Goal: Task Accomplishment & Management: Manage account settings

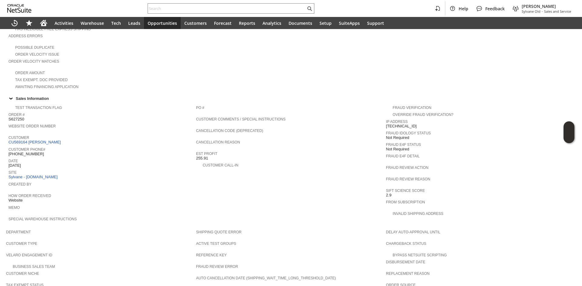
scroll to position [135, 0]
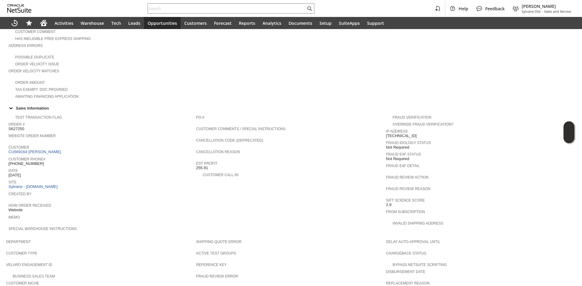
click at [18, 173] on span "2/14/2019" at bounding box center [14, 175] width 12 height 5
copy tbody "2/14/2019"
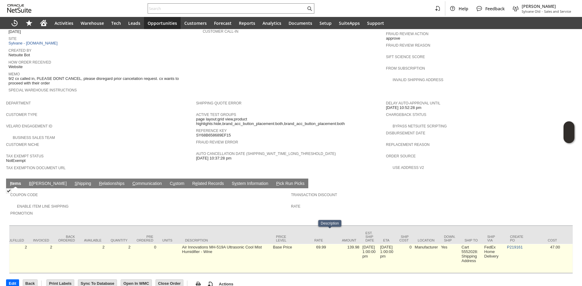
scroll to position [0, 131]
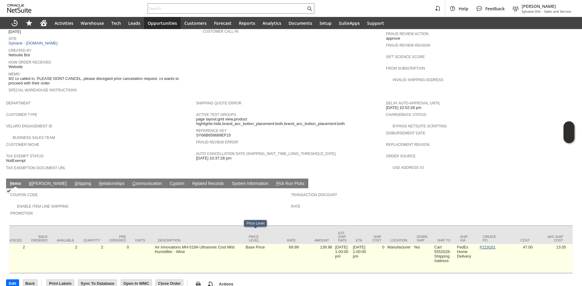
click at [488, 245] on link "P219161" at bounding box center [488, 247] width 16 height 5
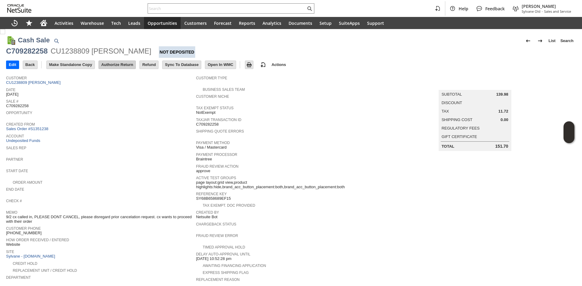
click at [121, 64] on input "Authorize Return" at bounding box center [117, 65] width 37 height 8
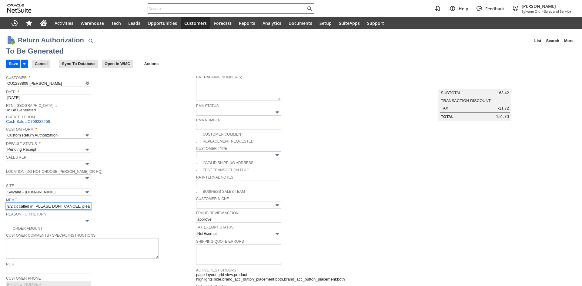
click at [55, 207] on input "9/2 cx called in, PLEASE DONT CANCEL, please disregard prior cancelation reques…" at bounding box center [48, 206] width 85 height 7
click at [56, 213] on span "Reason For Return" at bounding box center [99, 214] width 187 height 7
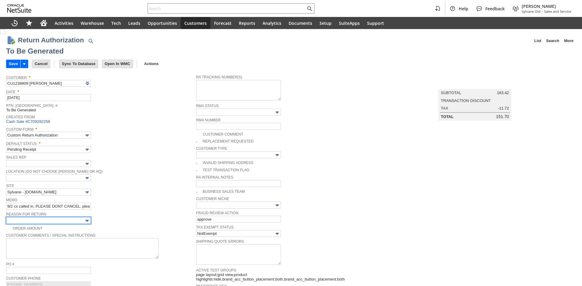
click at [58, 220] on input "text" at bounding box center [48, 220] width 85 height 7
click at [122, 192] on div "Site Sylvane - www.sylvane.com" at bounding box center [99, 189] width 187 height 14
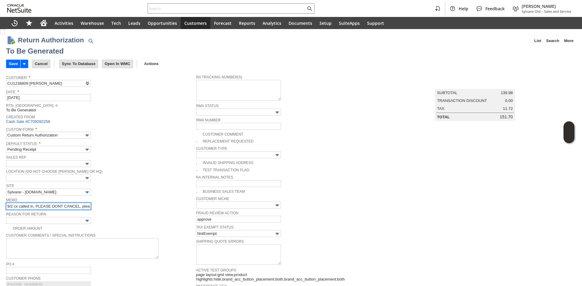
click at [79, 204] on input "9/2 cx called in, PLEASE DONT CANCEL, please disregard prior cancelation reques…" at bounding box center [48, 206] width 85 height 7
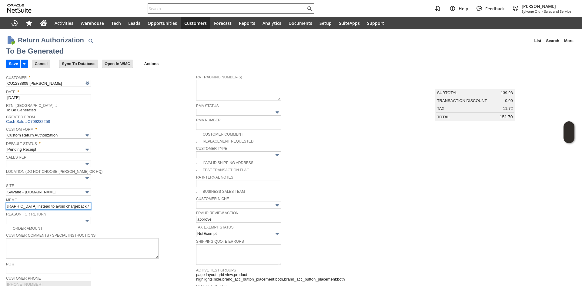
type input "units won't work with them/ can't get a response from the manufacturer / return…"
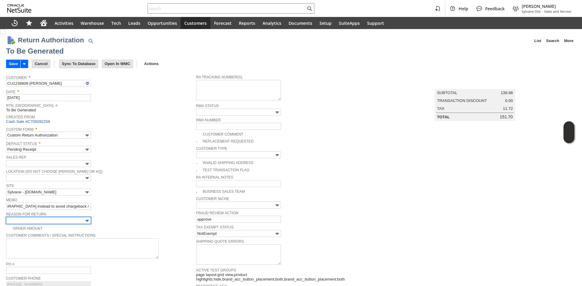
click at [71, 221] on input "text" at bounding box center [48, 220] width 85 height 7
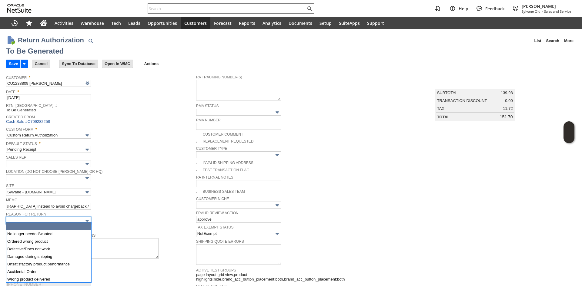
scroll to position [0, 0]
type input "No longer needed/wanted"
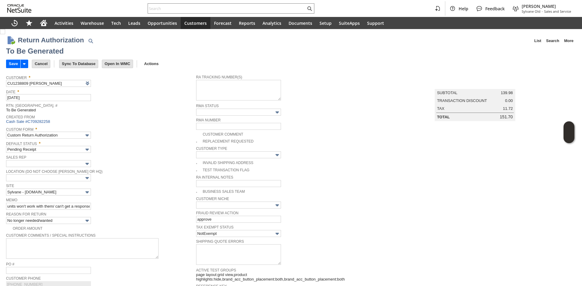
click at [123, 200] on span "Memo" at bounding box center [99, 199] width 187 height 7
click at [9, 64] on input "Save" at bounding box center [13, 64] width 14 height 8
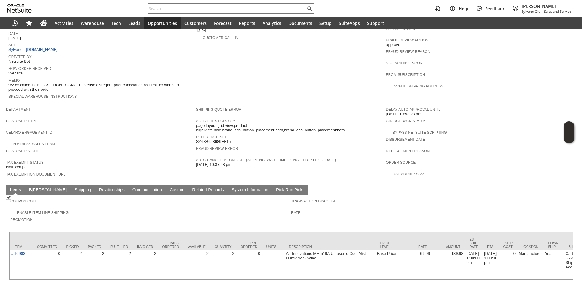
click at [73, 188] on link "S hipping" at bounding box center [83, 191] width 20 height 6
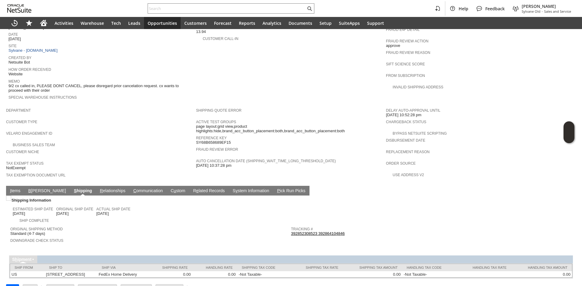
click at [7, 186] on td "I tems" at bounding box center [15, 191] width 18 height 10
click at [11, 188] on link "I tems" at bounding box center [14, 191] width 13 height 6
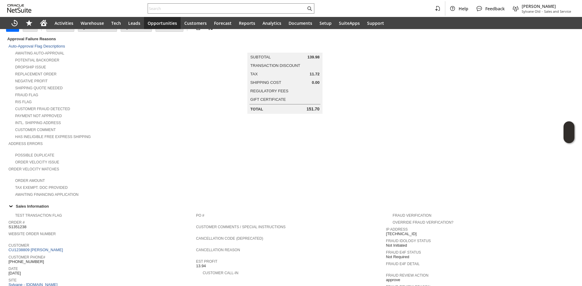
scroll to position [0, 0]
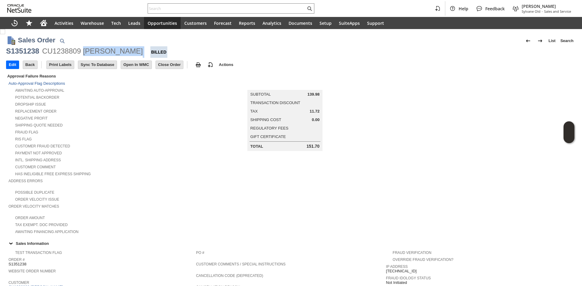
copy div "Candyce A Wehrkamp"
drag, startPoint x: 156, startPoint y: 50, endPoint x: 84, endPoint y: 54, distance: 72.5
click at [84, 54] on div "S1351238 CU1238809 Candyce A Wehrkamp Billed" at bounding box center [291, 52] width 570 height 12
click at [96, 53] on div "CU1238809 [PERSON_NAME]" at bounding box center [92, 51] width 101 height 10
drag, startPoint x: 84, startPoint y: 54, endPoint x: 157, endPoint y: 48, distance: 73.2
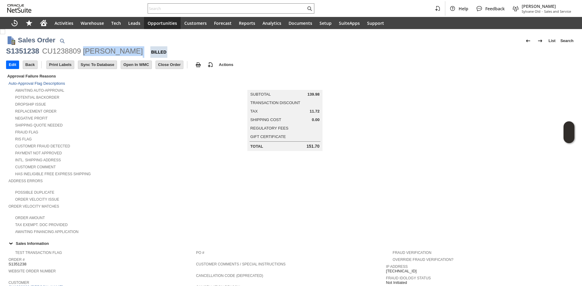
click at [157, 48] on div "S1351238 CU1238809 Candyce A Wehrkamp Billed" at bounding box center [291, 52] width 570 height 12
copy div "[PERSON_NAME]"
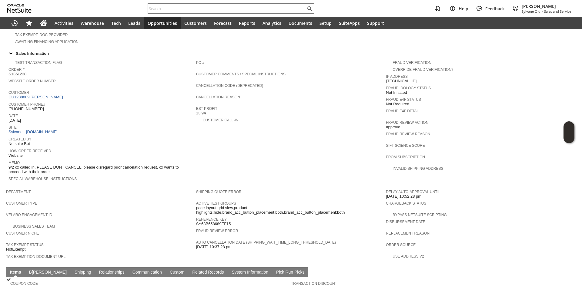
scroll to position [212, 0]
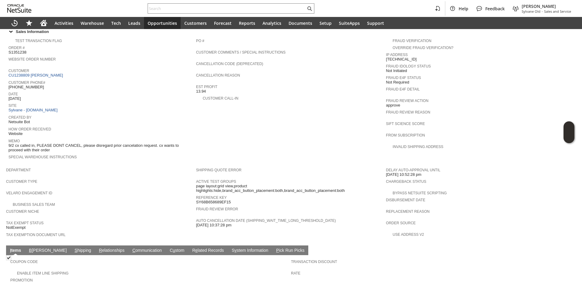
click at [25, 85] on span "[PHONE_NUMBER]" at bounding box center [25, 87] width 35 height 5
copy tbody "[PHONE_NUMBER]"
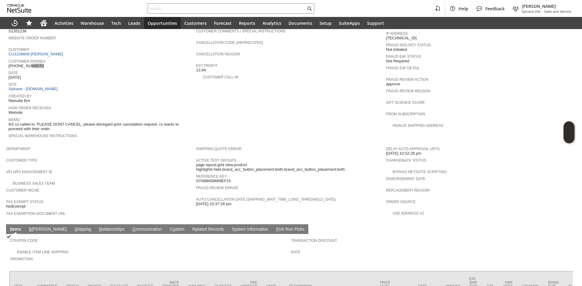
scroll to position [218, 0]
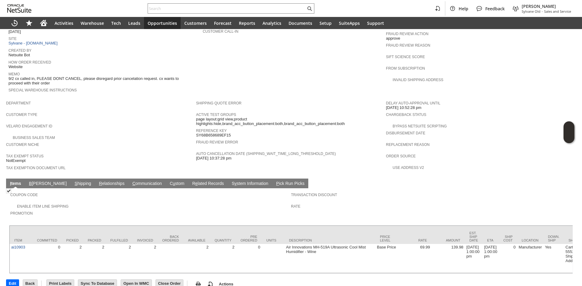
click at [75, 181] on span "S" at bounding box center [76, 183] width 3 height 5
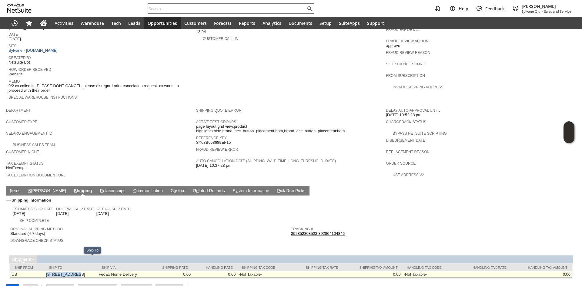
copy td "[STREET_ADDRESS]"
drag, startPoint x: 41, startPoint y: 258, endPoint x: 70, endPoint y: 259, distance: 28.5
click at [70, 271] on td "7121 Sudley Ct Las Vegas NV 89131 United States" at bounding box center [71, 274] width 53 height 6
click at [97, 271] on td "7121 Sudley Ct Las Vegas NV 89131 United States" at bounding box center [71, 274] width 53 height 6
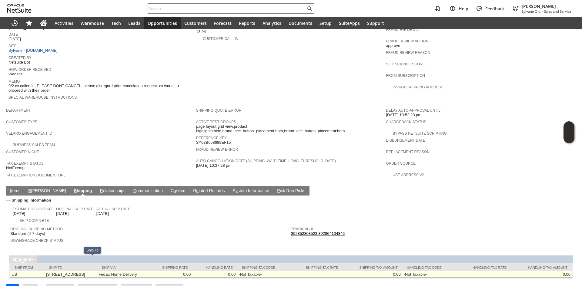
click at [97, 271] on td "7121 Sudley Ct Las Vegas NV 89131 United States" at bounding box center [71, 274] width 53 height 6
copy td "89131"
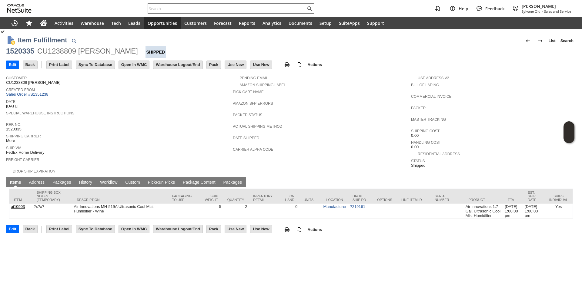
click at [76, 178] on td "H istory" at bounding box center [85, 183] width 21 height 10
click at [64, 180] on link "P ackages" at bounding box center [62, 183] width 22 height 6
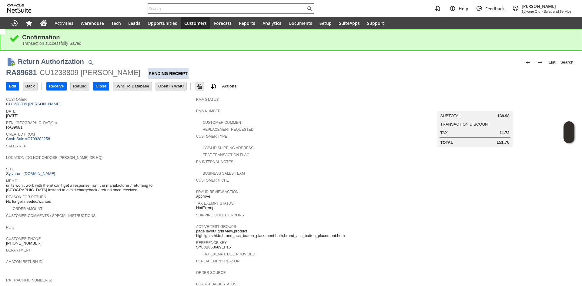
click at [19, 73] on div "RA89681" at bounding box center [21, 73] width 31 height 10
copy div "RA89681"
click at [8, 89] on input "Edit" at bounding box center [12, 86] width 12 height 8
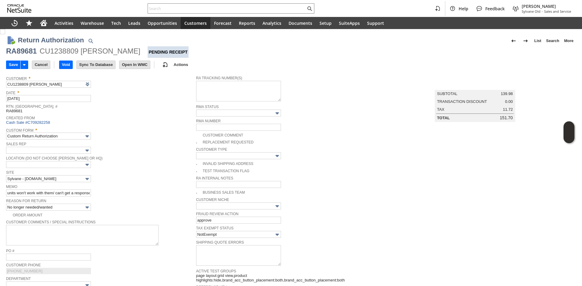
drag, startPoint x: 342, startPoint y: 201, endPoint x: 334, endPoint y: 205, distance: 8.5
click at [342, 201] on div "Customer Niche" at bounding box center [289, 203] width 187 height 14
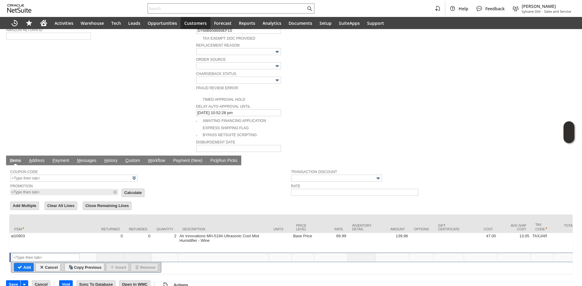
scroll to position [268, 0]
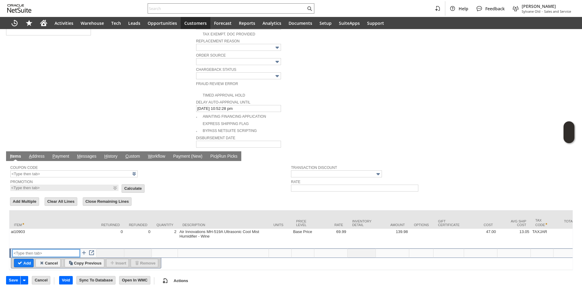
click at [45, 250] on input "text" at bounding box center [45, 254] width 67 height 8
type input "RSC1"
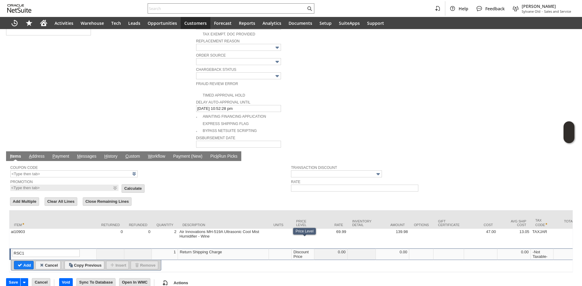
click at [298, 250] on div "Discount Price" at bounding box center [302, 255] width 19 height 10
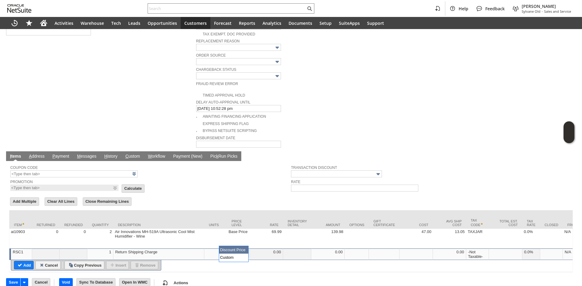
click at [230, 250] on input "Disco...rice" at bounding box center [237, 254] width 19 height 8
drag, startPoint x: 228, startPoint y: 260, endPoint x: 237, endPoint y: 254, distance: 11.2
type input "Custom"
click at [266, 250] on div at bounding box center [266, 252] width 30 height 5
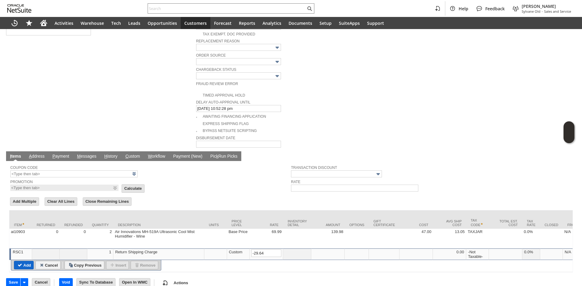
type input "-29.64"
click at [22, 261] on input "Add" at bounding box center [23, 265] width 19 height 8
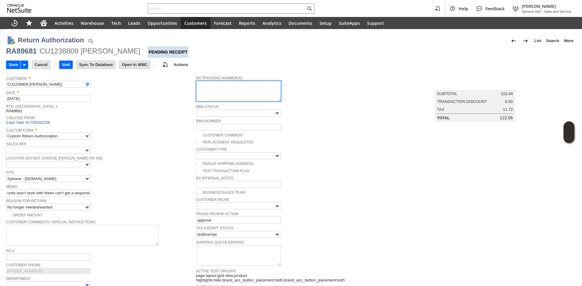
click at [216, 93] on textarea at bounding box center [238, 91] width 85 height 21
paste textarea "791971885860"
click at [28, 52] on div "RA89681" at bounding box center [21, 51] width 31 height 10
copy div "RA89681"
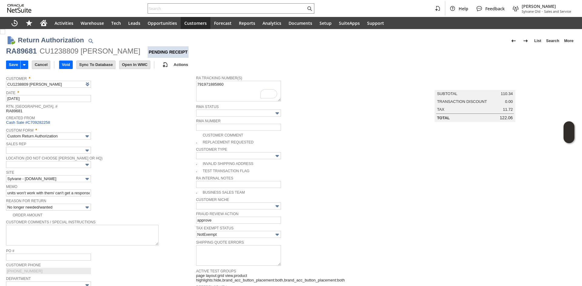
click at [48, 53] on div "CU1238809 [PERSON_NAME]" at bounding box center [90, 51] width 101 height 10
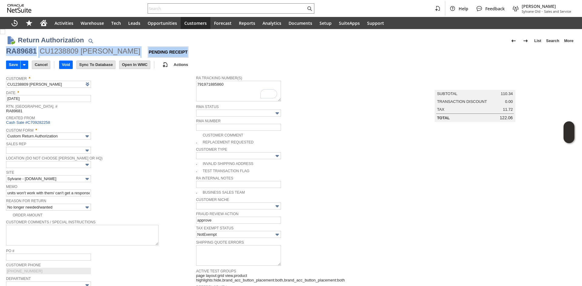
click at [48, 53] on div "CU1238809 [PERSON_NAME]" at bounding box center [90, 51] width 101 height 10
click at [178, 54] on div "Pending Receipt" at bounding box center [168, 52] width 41 height 12
copy div "RA89681 CU1238809 Candyce A Wehrkamp"
drag, startPoint x: 152, startPoint y: 51, endPoint x: 1, endPoint y: 49, distance: 150.6
click at [7, 48] on div "RA89681 CU1238809 Candyce A Wehrkamp Pending Receipt" at bounding box center [291, 52] width 570 height 12
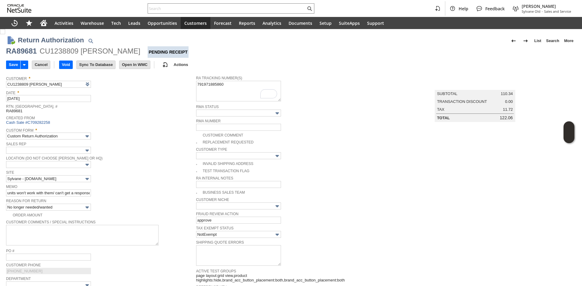
click at [244, 78] on span "RA Tracking Number(s)" at bounding box center [289, 77] width 187 height 7
click at [239, 85] on textarea "791971885860" at bounding box center [238, 91] width 85 height 21
click at [233, 91] on textarea "791971885860" at bounding box center [238, 91] width 85 height 21
paste textarea "791971887575"
type textarea "791971885860 791971887575"
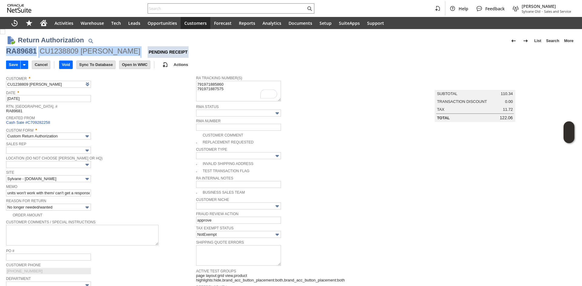
drag, startPoint x: 155, startPoint y: 51, endPoint x: 2, endPoint y: 50, distance: 152.7
click at [15, 62] on input "Save" at bounding box center [13, 65] width 14 height 8
click at [24, 50] on div "RA89681" at bounding box center [21, 51] width 31 height 10
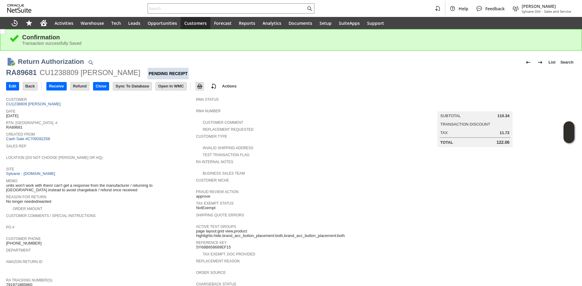
click at [565, 178] on td "Summary Subtotal 110.34 Transaction Discount Tax 11.72 Total 122.06" at bounding box center [481, 224] width 190 height 260
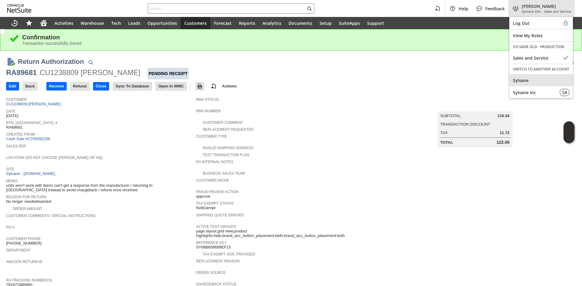
click at [517, 78] on span "Sylvane" at bounding box center [541, 81] width 56 height 6
